Goal: Task Accomplishment & Management: Manage account settings

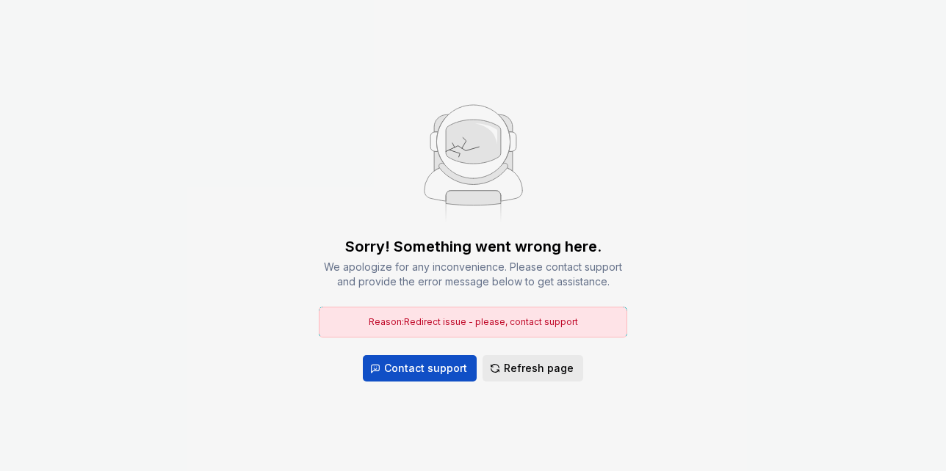
click at [541, 368] on span "Refresh page" at bounding box center [539, 368] width 70 height 15
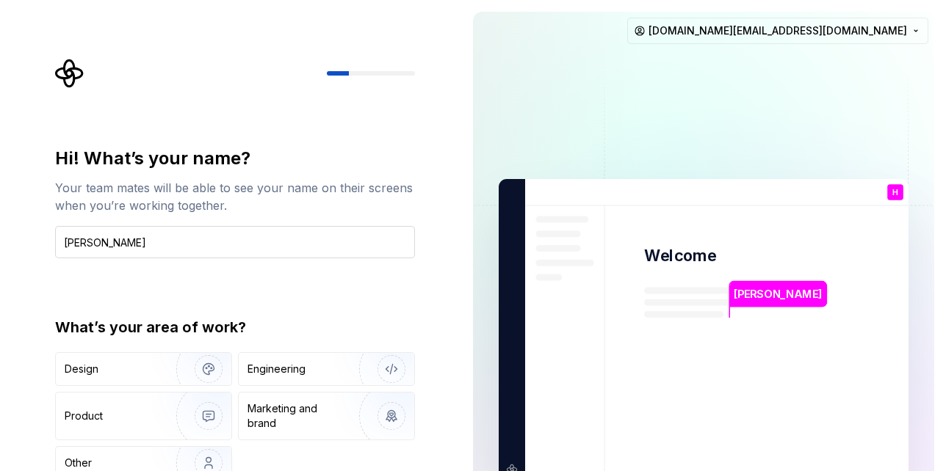
type input "[PERSON_NAME]"
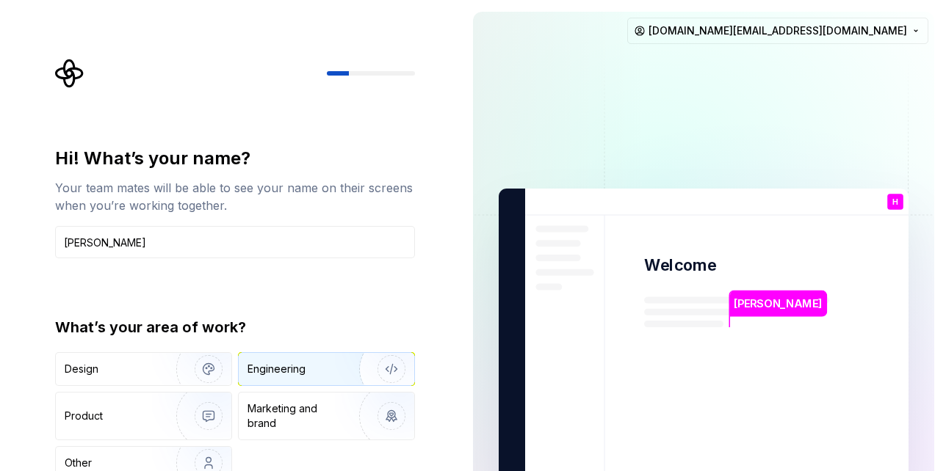
click at [329, 372] on div "Engineering" at bounding box center [305, 369] width 117 height 15
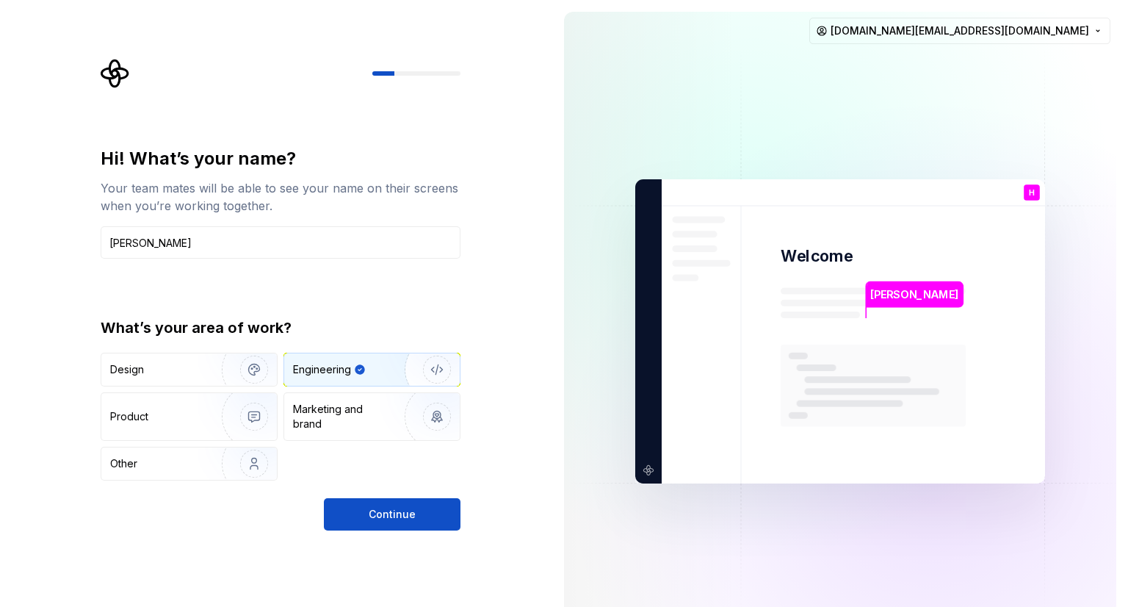
click at [385, 471] on div "Hi! What’s your name? Your team mates will be able to see your name on their sc…" at bounding box center [281, 338] width 360 height 383
click at [393, 471] on span "Continue" at bounding box center [392, 514] width 47 height 15
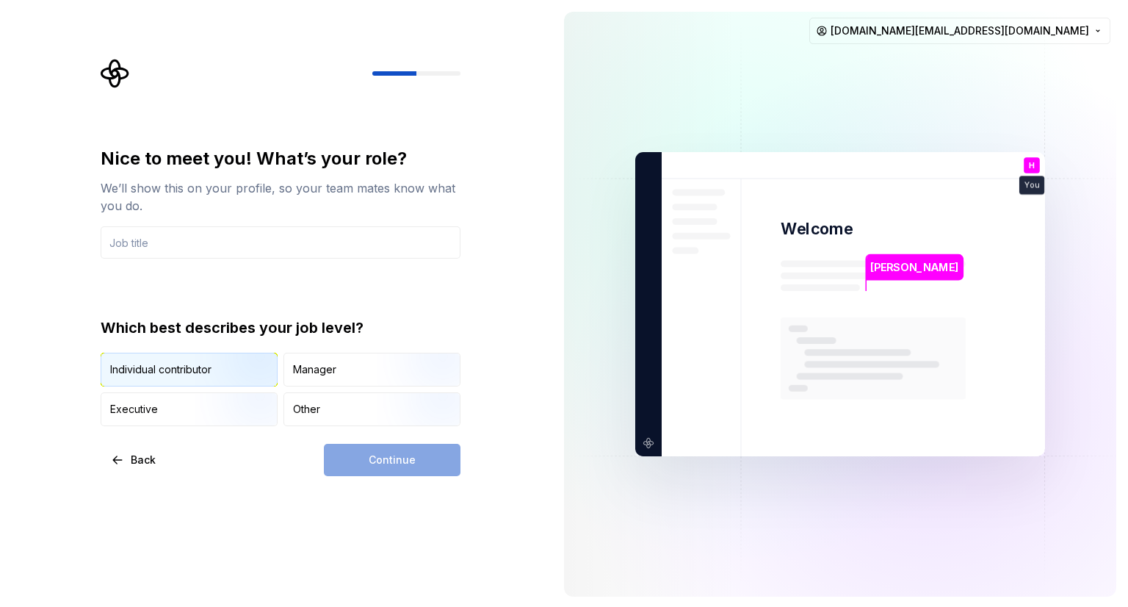
click at [237, 365] on img "button" at bounding box center [242, 388] width 94 height 98
click at [397, 451] on div "Continue" at bounding box center [392, 460] width 137 height 32
click at [183, 239] on input "text" at bounding box center [281, 242] width 360 height 32
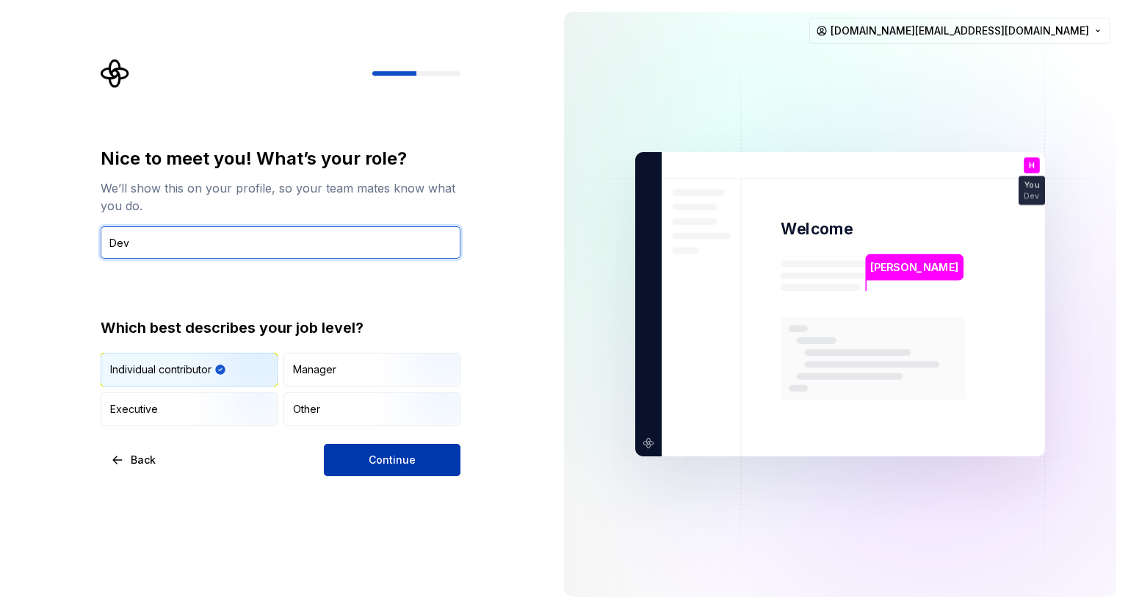
type input "Dev"
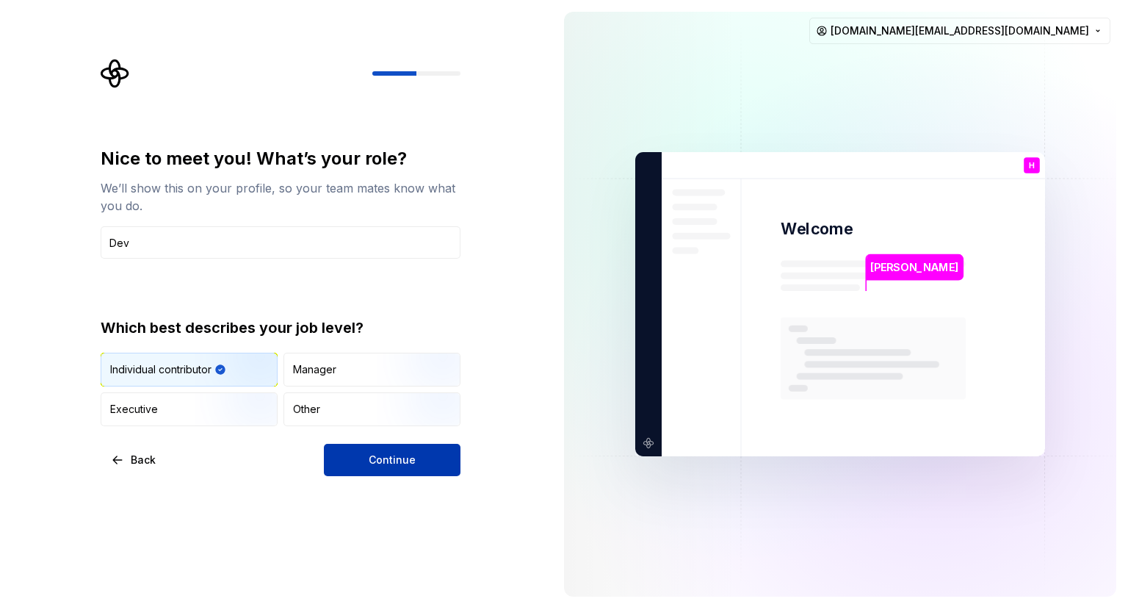
click at [345, 471] on button "Continue" at bounding box center [392, 460] width 137 height 32
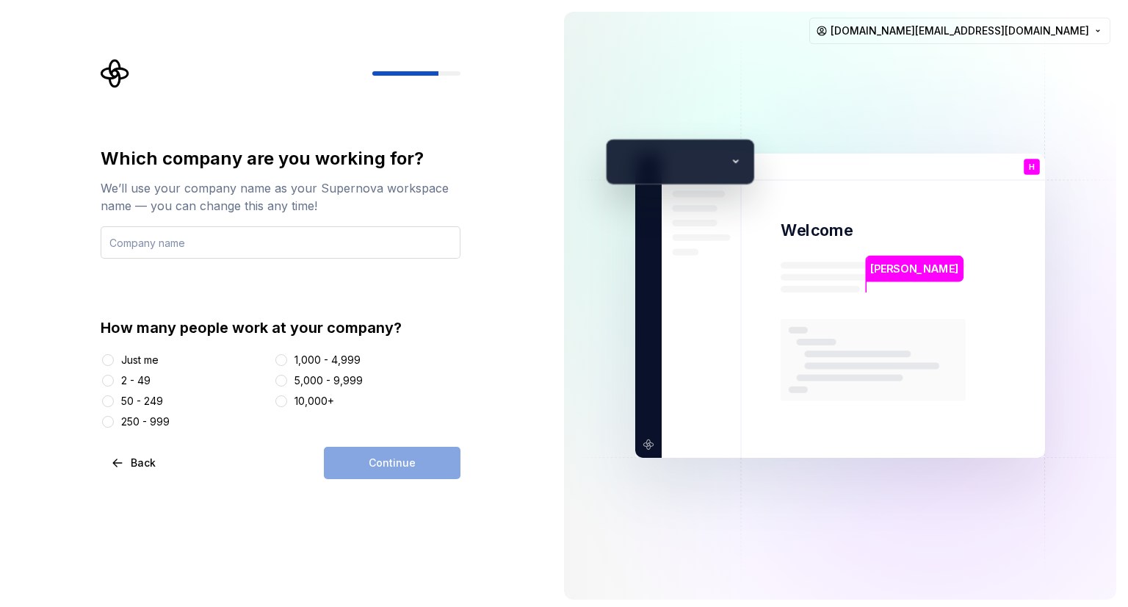
click at [245, 242] on input "text" at bounding box center [281, 242] width 360 height 32
type input "u"
type input "upwork"
click at [411, 449] on div "Continue" at bounding box center [392, 462] width 137 height 32
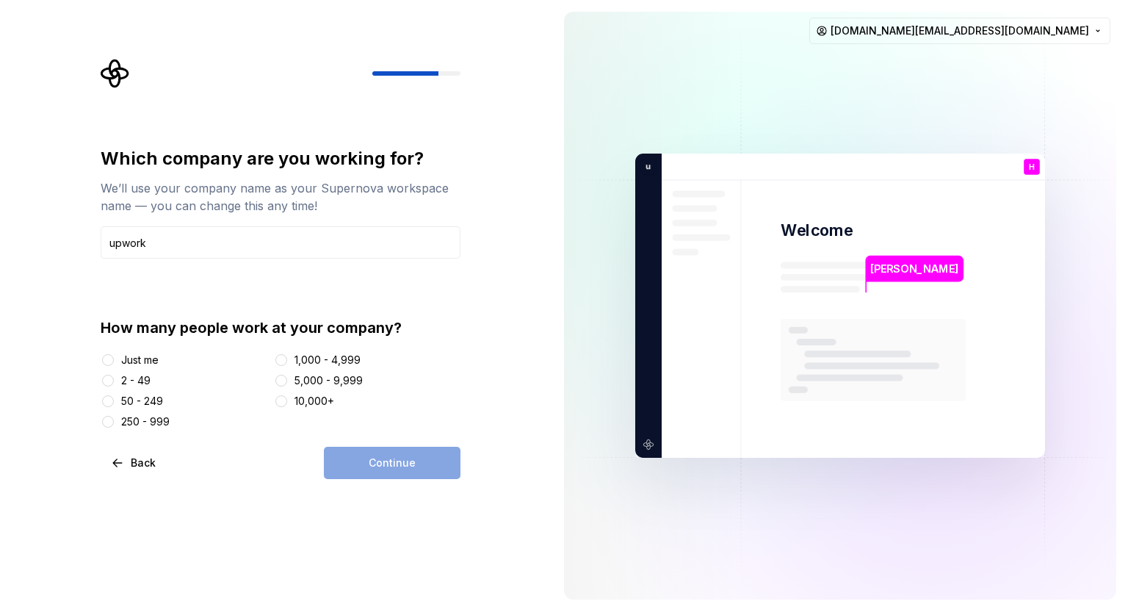
click at [423, 470] on div "Continue" at bounding box center [392, 462] width 137 height 32
click at [395, 463] on div "Continue" at bounding box center [392, 462] width 137 height 32
click at [382, 280] on div "Which company are you working for? We’ll use your company name as your Supernov…" at bounding box center [281, 288] width 360 height 282
click at [311, 255] on input "upwork" at bounding box center [281, 242] width 360 height 32
click at [460, 380] on div "5,000 - 9,999" at bounding box center [367, 380] width 187 height 15
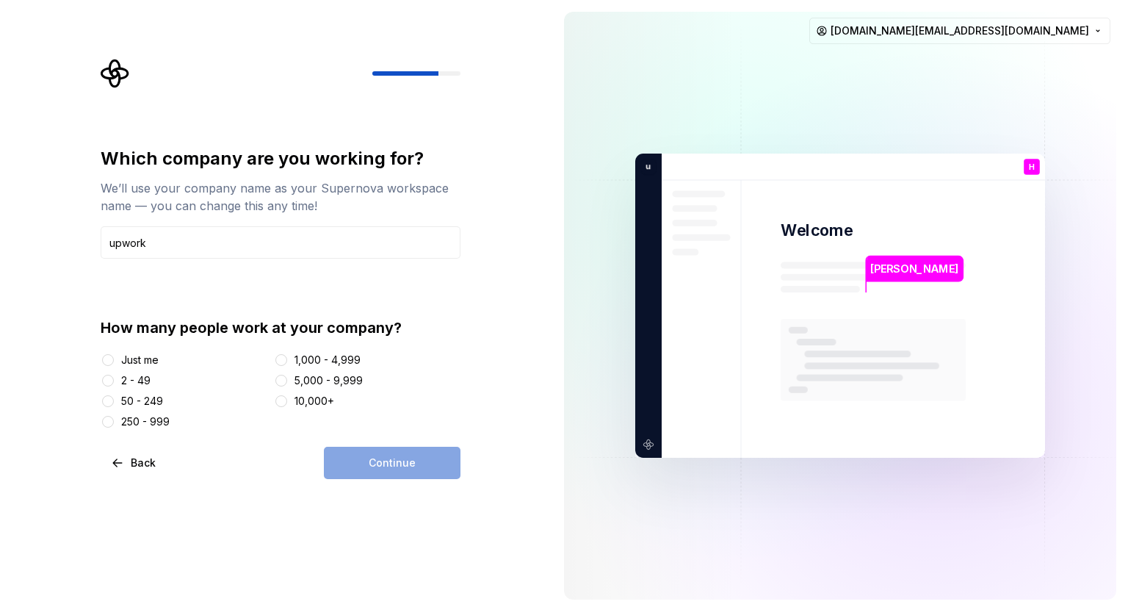
click at [374, 465] on div "Continue" at bounding box center [392, 462] width 137 height 32
click at [121, 357] on div "Just me" at bounding box center [139, 359] width 37 height 15
click at [114, 357] on button "Just me" at bounding box center [108, 360] width 12 height 12
click at [361, 467] on button "Continue" at bounding box center [392, 462] width 137 height 32
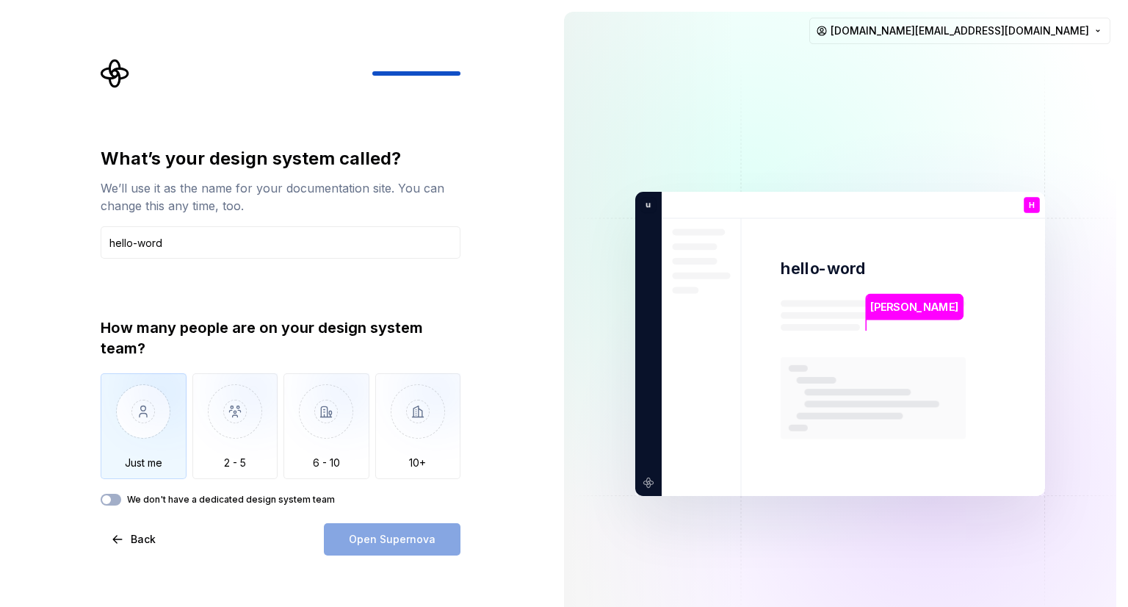
type input "hello-word"
click at [164, 405] on img "button" at bounding box center [144, 422] width 86 height 98
click at [346, 471] on button "Open Supernova" at bounding box center [392, 539] width 137 height 32
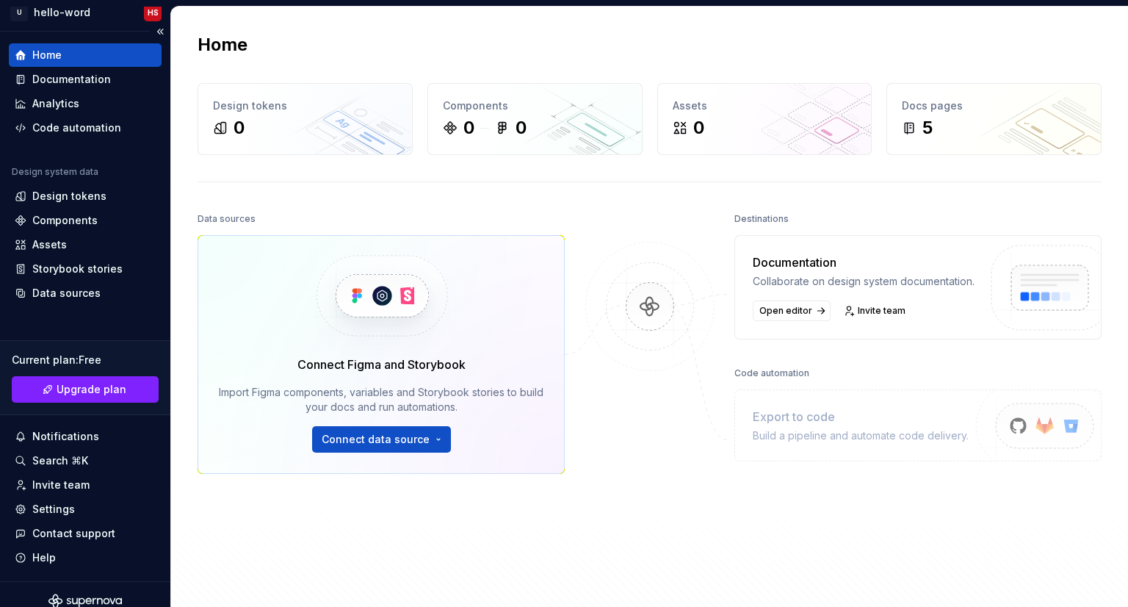
scroll to position [26, 0]
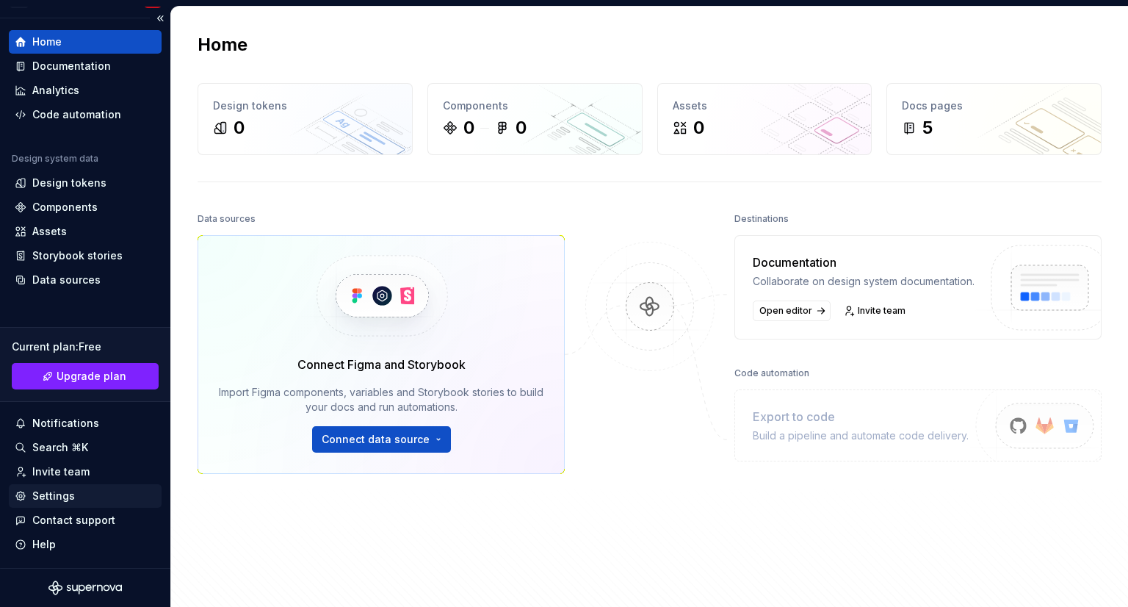
click at [75, 471] on div "Settings" at bounding box center [85, 495] width 141 height 15
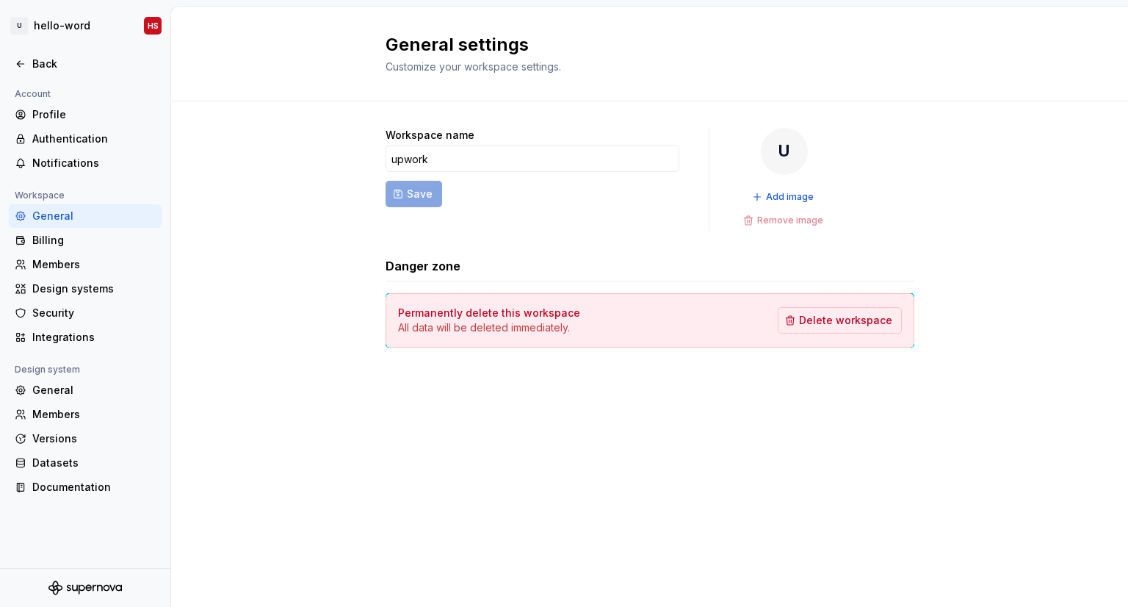
click at [409, 192] on form "Workspace name upwork Save" at bounding box center [532, 179] width 294 height 103
click at [103, 287] on div "Design systems" at bounding box center [93, 288] width 123 height 15
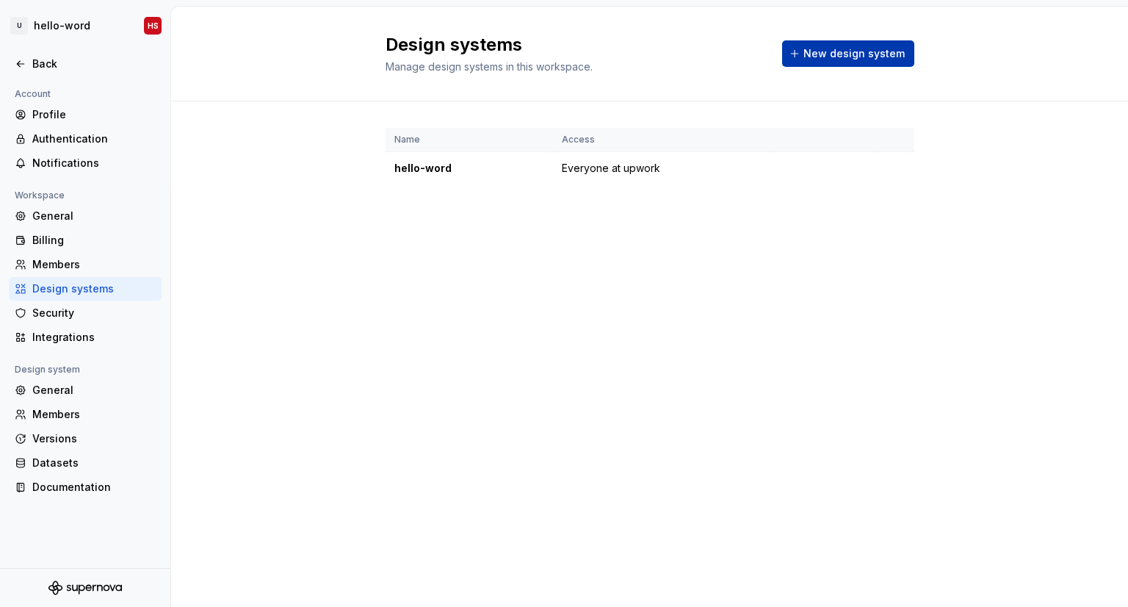
click at [819, 56] on span "New design system" at bounding box center [853, 53] width 101 height 15
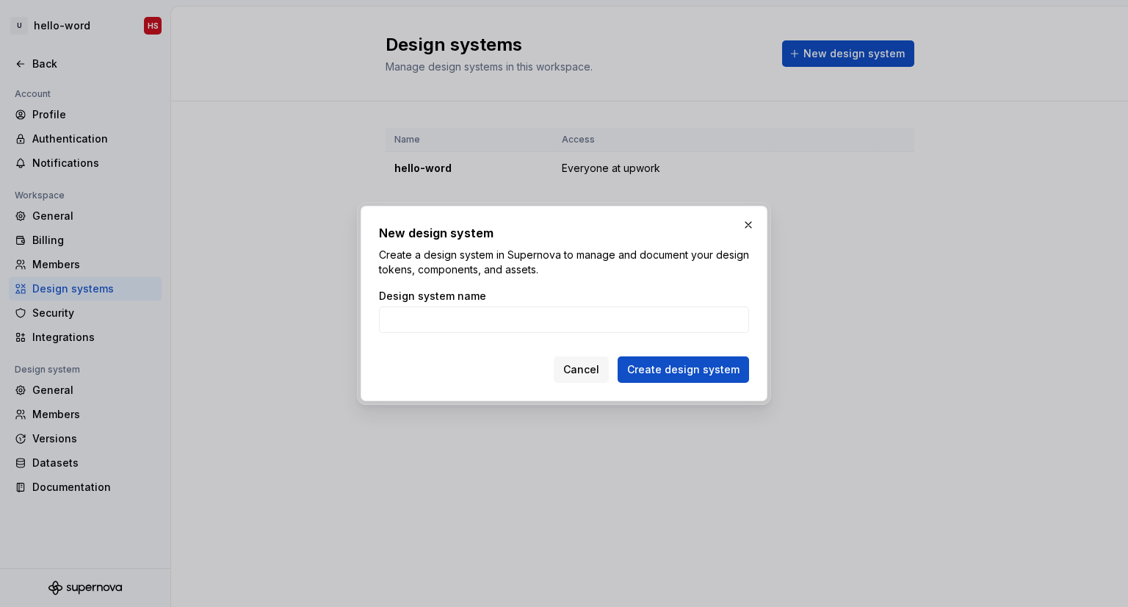
click at [749, 237] on div "New design system Create a design system in Supernova to manage and document yo…" at bounding box center [564, 303] width 407 height 195
click at [749, 225] on button "button" at bounding box center [748, 224] width 21 height 21
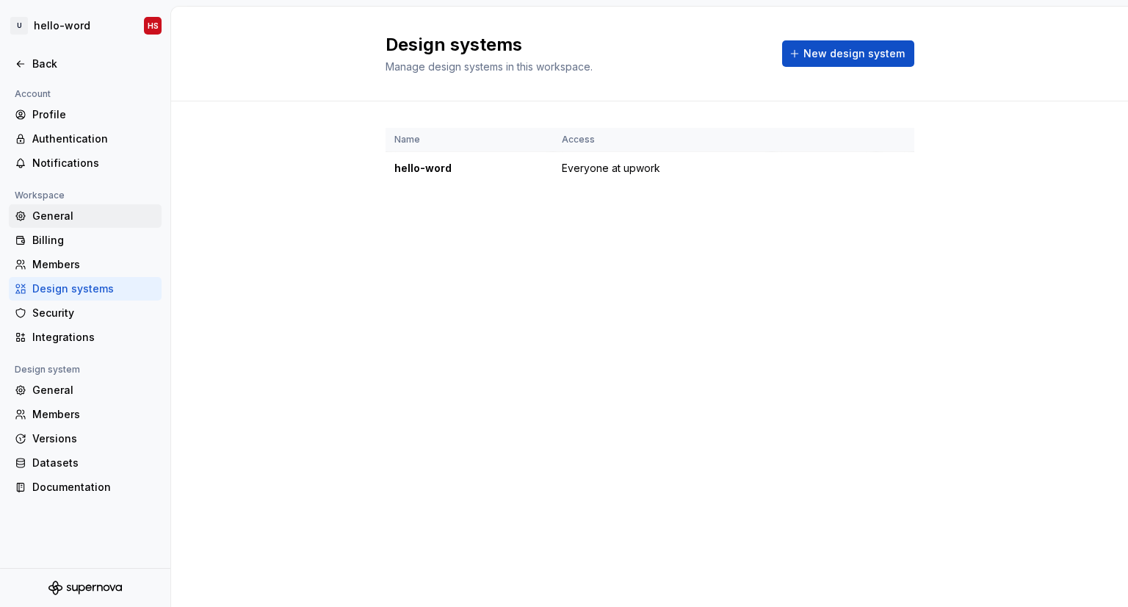
click at [74, 218] on div "General" at bounding box center [93, 216] width 123 height 15
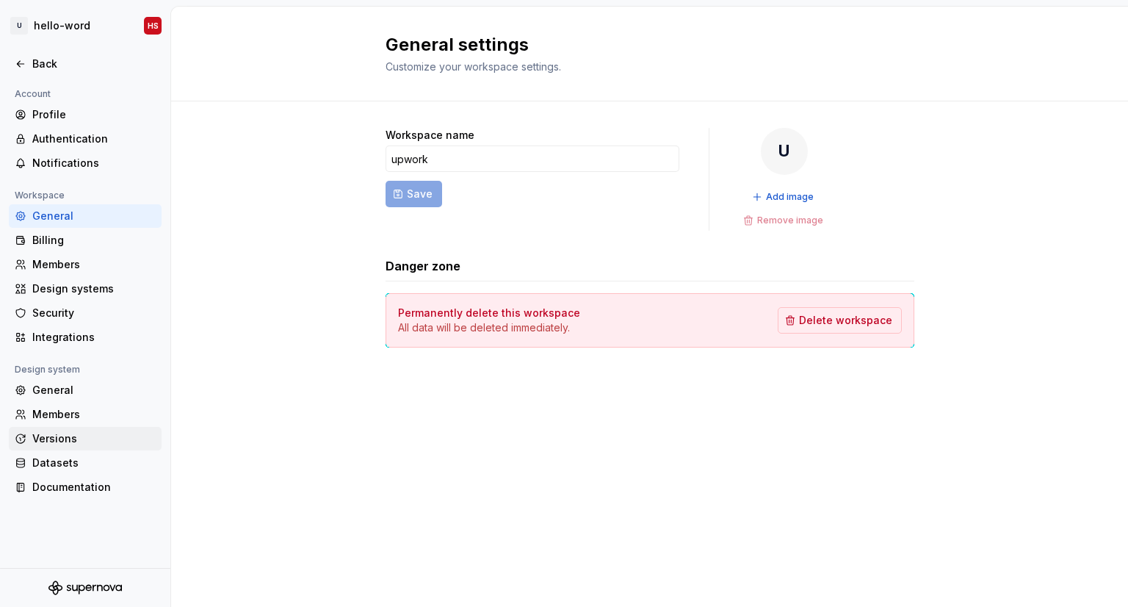
click at [58, 442] on div "Versions" at bounding box center [93, 438] width 123 height 15
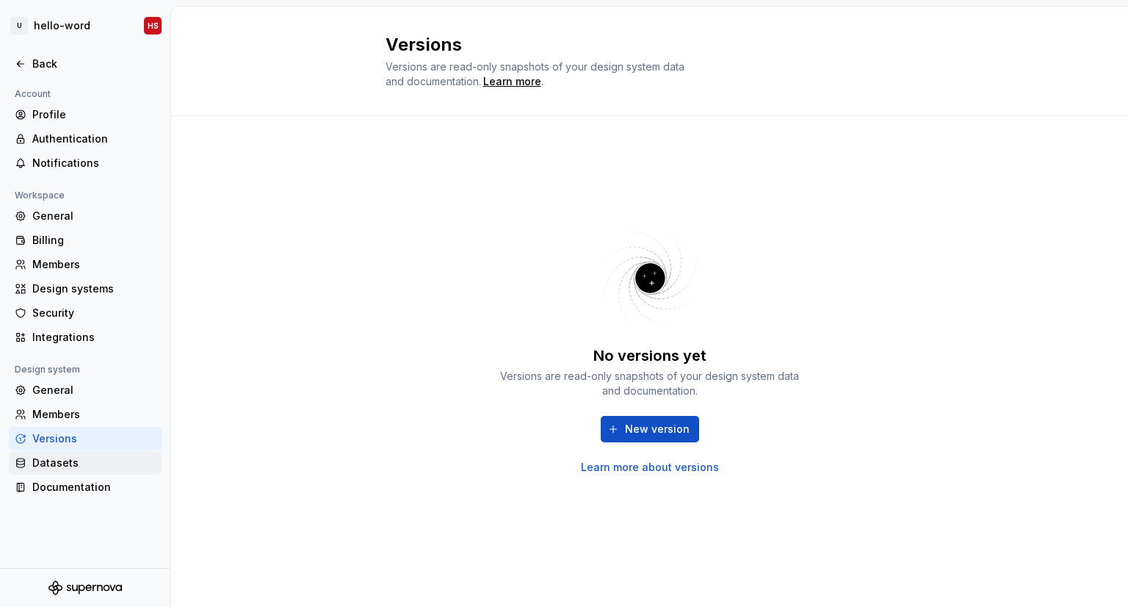
click at [63, 460] on div "Datasets" at bounding box center [93, 462] width 123 height 15
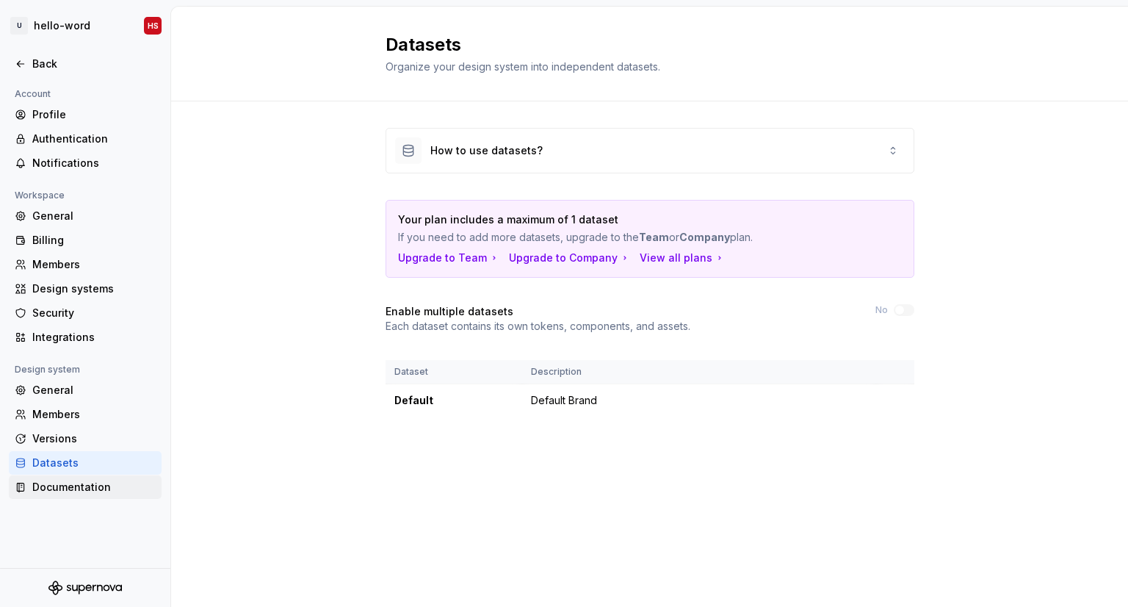
click at [71, 471] on div "Documentation" at bounding box center [93, 486] width 123 height 15
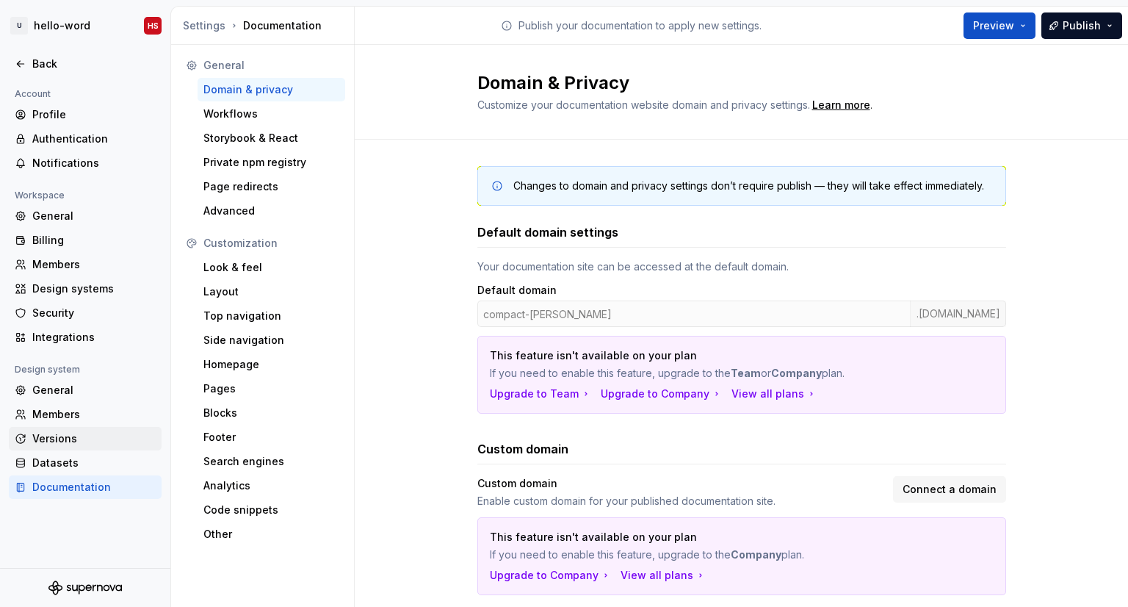
click at [62, 441] on div "Versions" at bounding box center [93, 438] width 123 height 15
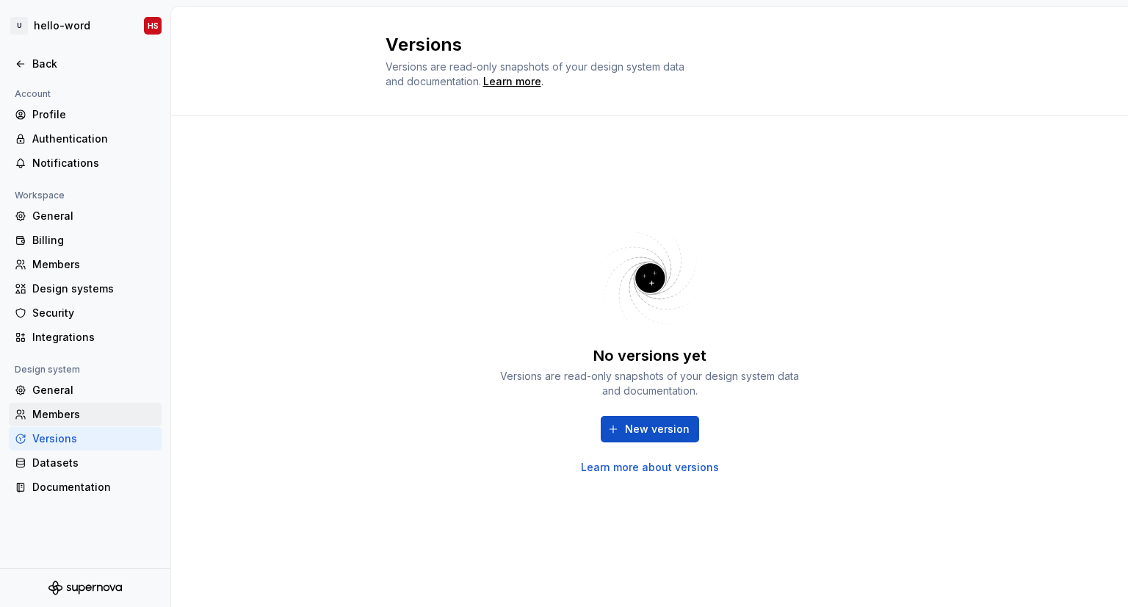
click at [56, 407] on div "Members" at bounding box center [93, 414] width 123 height 15
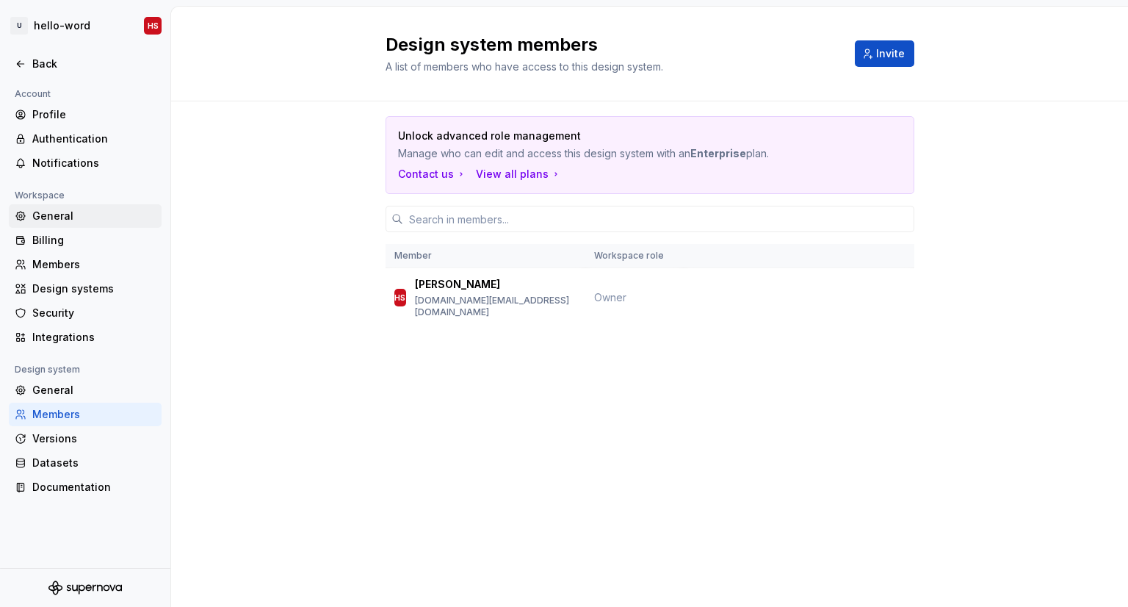
click at [70, 214] on div "General" at bounding box center [93, 216] width 123 height 15
